Goal: Use online tool/utility: Utilize a website feature to perform a specific function

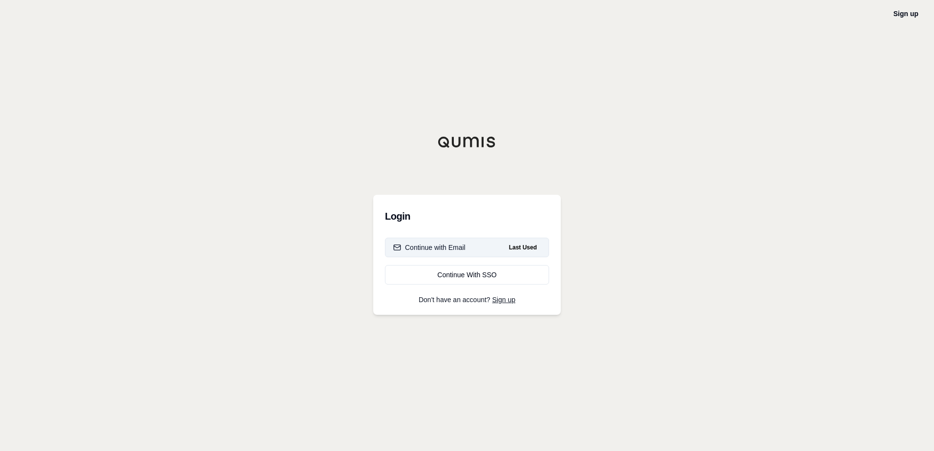
click at [464, 253] on button "Continue with Email Last Used" at bounding box center [467, 248] width 164 height 20
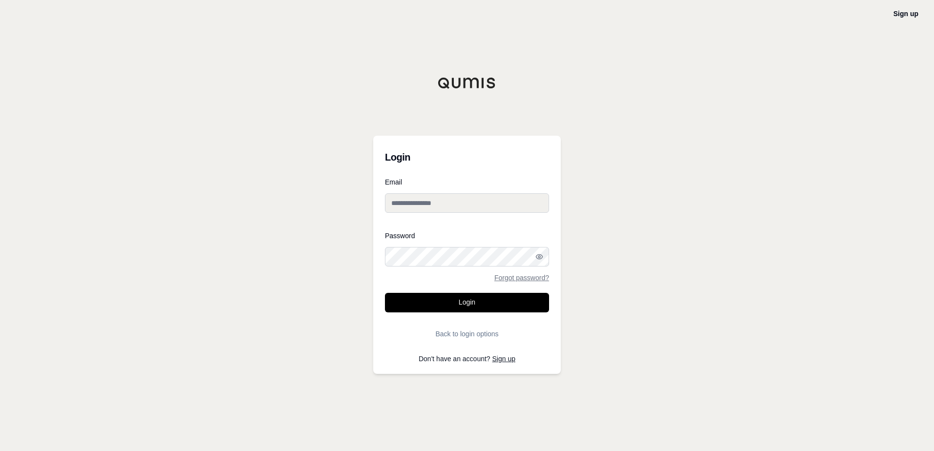
type input "**********"
click at [463, 301] on button "Login" at bounding box center [467, 303] width 164 height 20
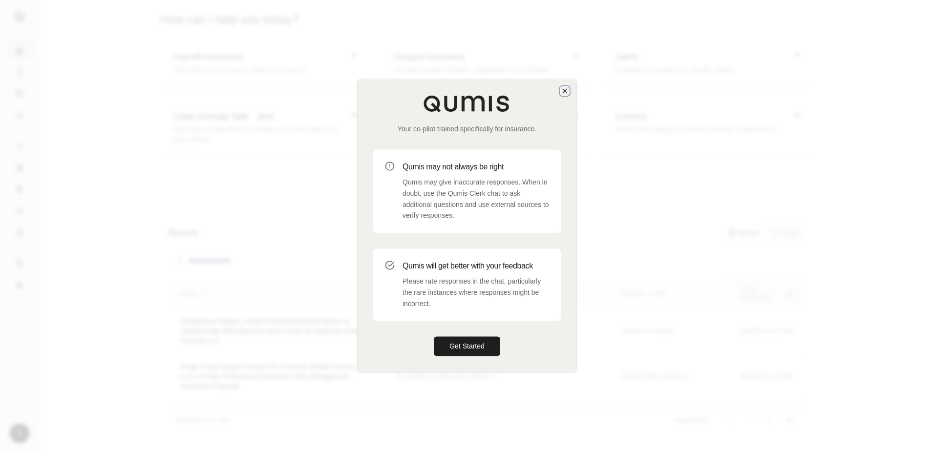
click at [566, 92] on icon "button" at bounding box center [565, 91] width 8 height 8
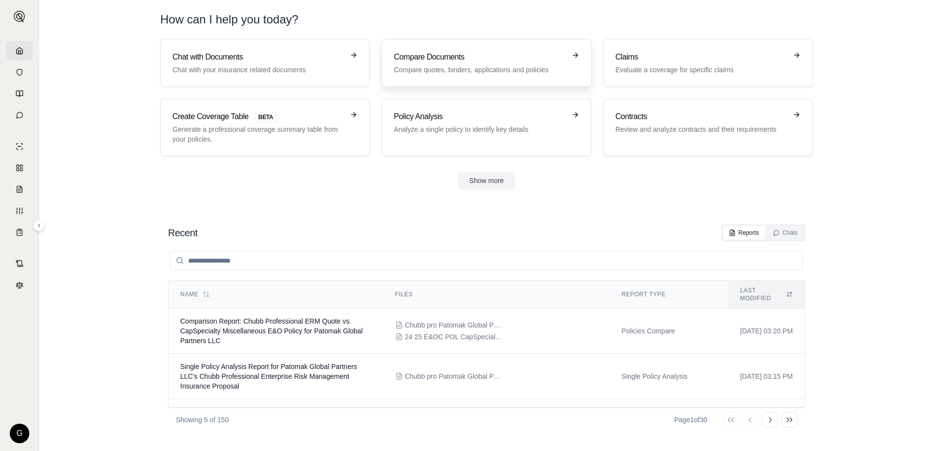
click at [450, 59] on h3 "Compare Documents" at bounding box center [479, 57] width 171 height 12
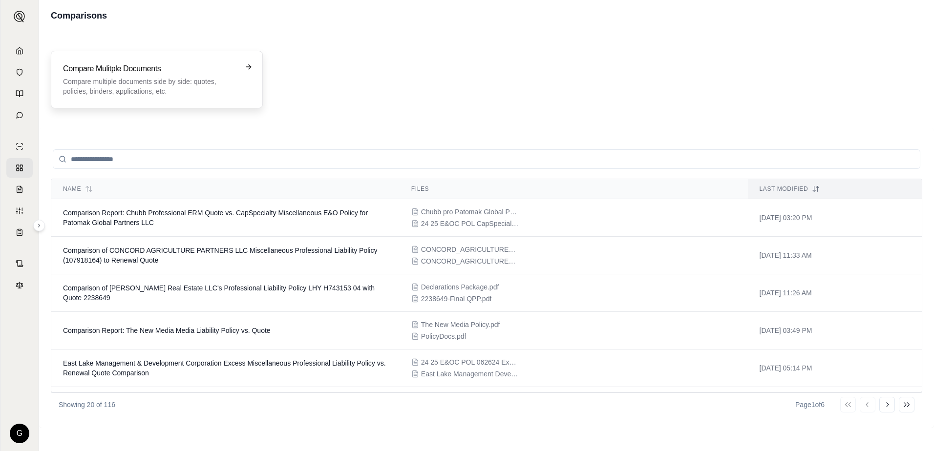
click at [197, 80] on p "Compare multiple documents side by side: quotes, policies, binders, application…" at bounding box center [150, 87] width 174 height 20
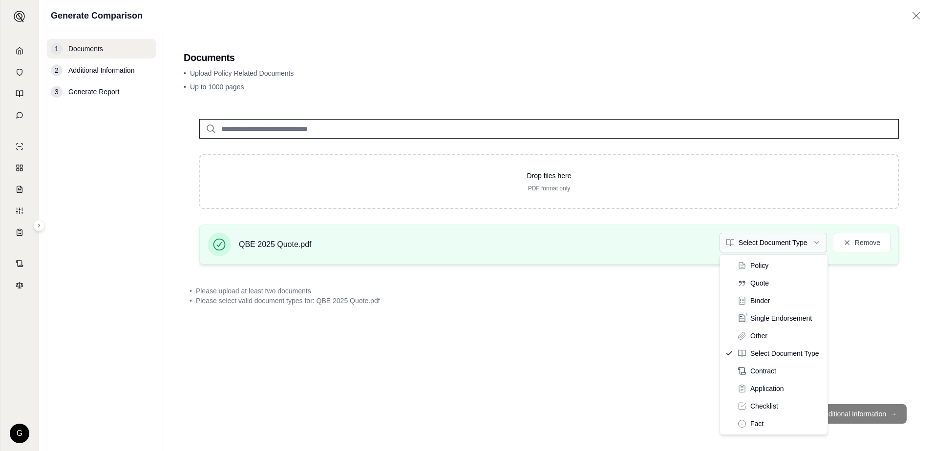
click at [816, 242] on html "G Generate Comparison 1 Documents 2 Additional Information 3 Generate Report Do…" at bounding box center [467, 225] width 934 height 451
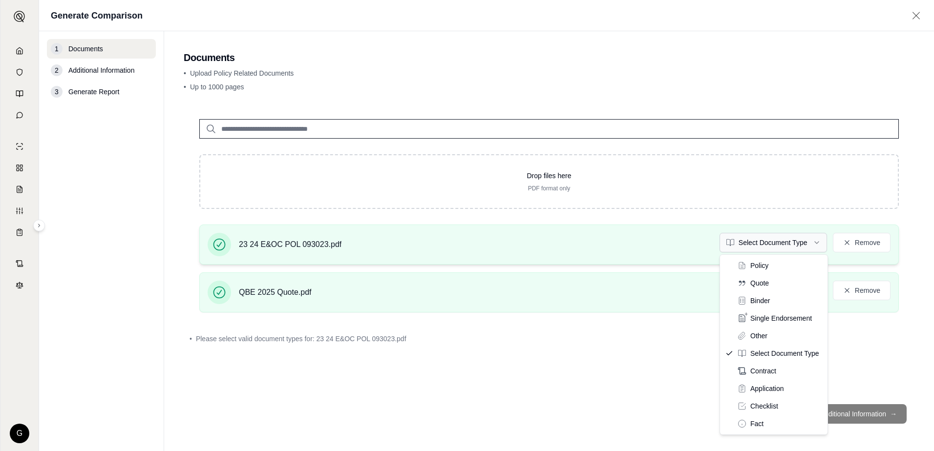
click at [816, 245] on html "G Generate Comparison 1 Documents 2 Additional Information 3 Generate Report Do…" at bounding box center [467, 225] width 934 height 451
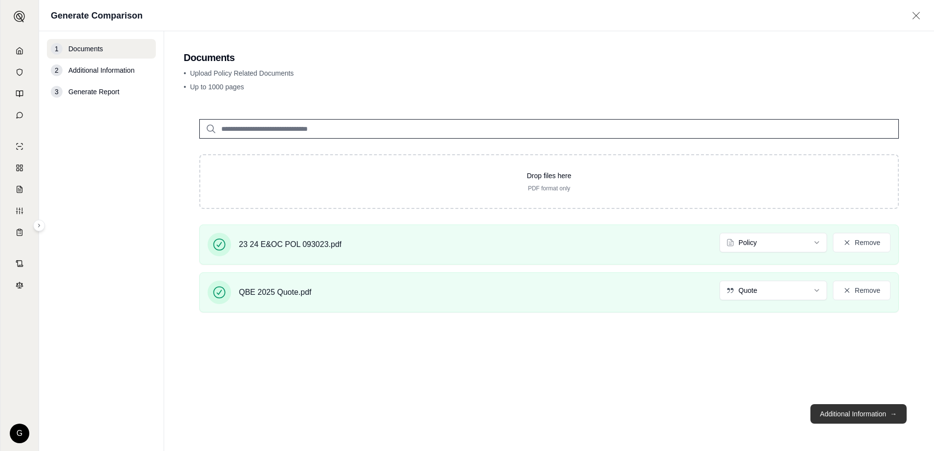
click at [850, 416] on button "Additional Information →" at bounding box center [858, 414] width 96 height 20
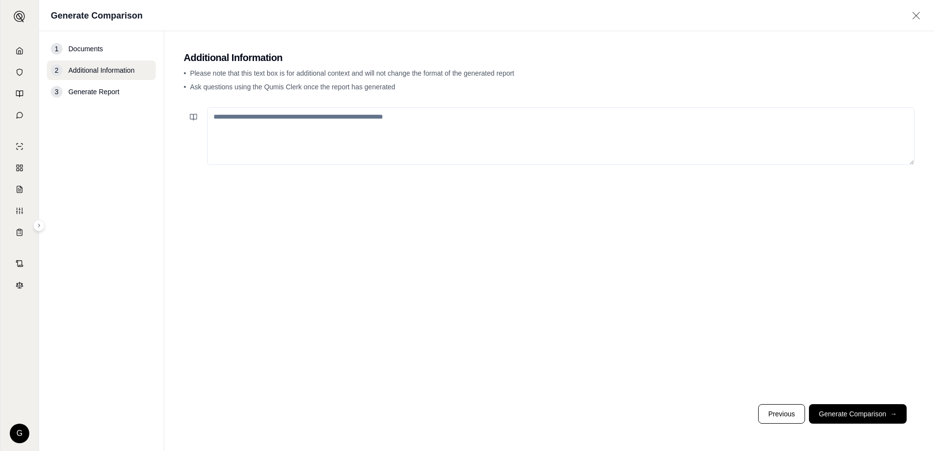
click at [272, 121] on textarea at bounding box center [560, 136] width 707 height 58
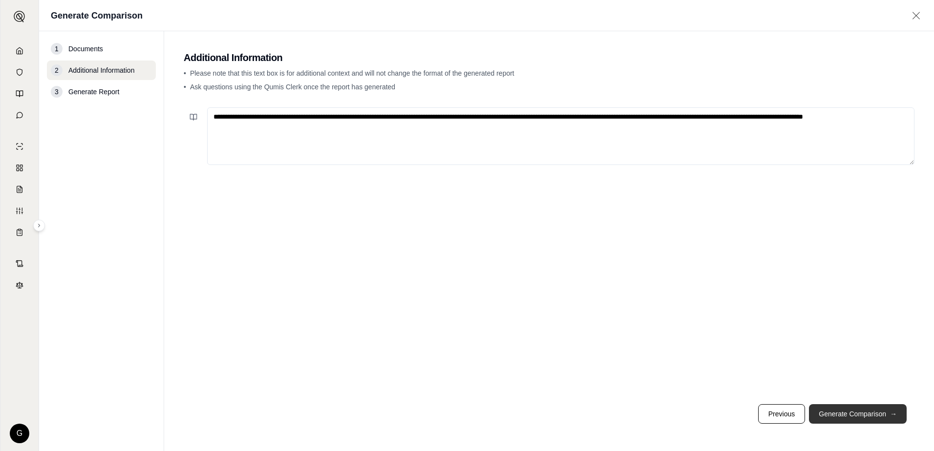
type textarea "**********"
click at [867, 414] on button "Generate Comparison →" at bounding box center [858, 414] width 98 height 20
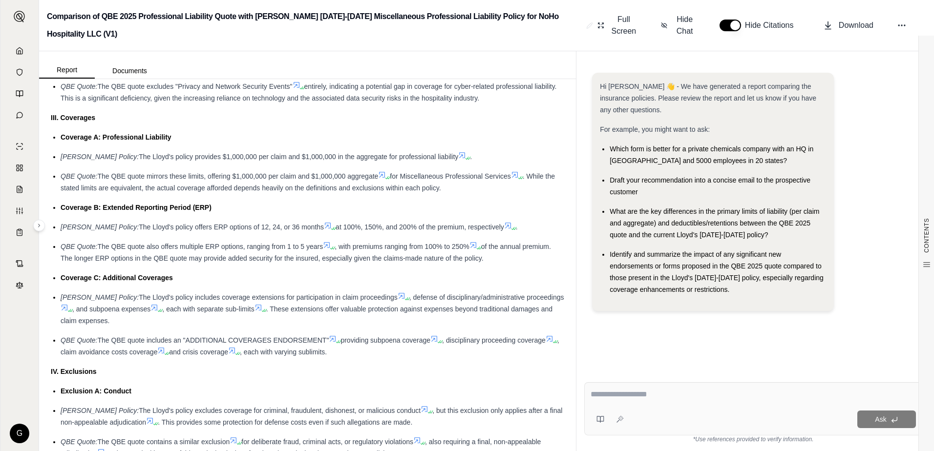
scroll to position [1025, 0]
